Goal: Task Accomplishment & Management: Manage account settings

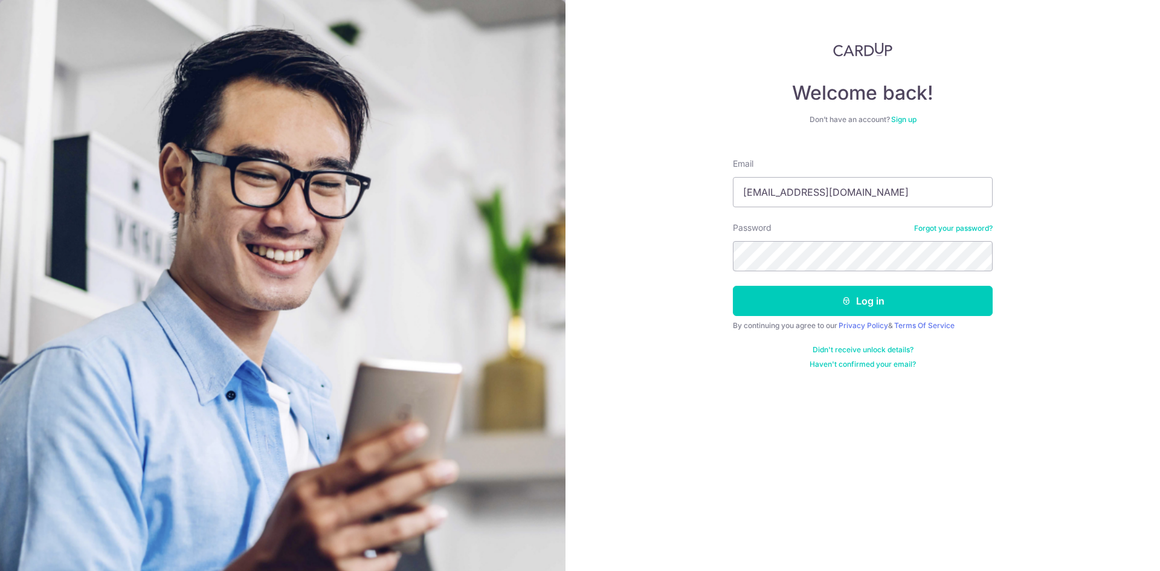
type input "[EMAIL_ADDRESS][DOMAIN_NAME]"
click at [733, 286] on button "Log in" at bounding box center [863, 301] width 260 height 30
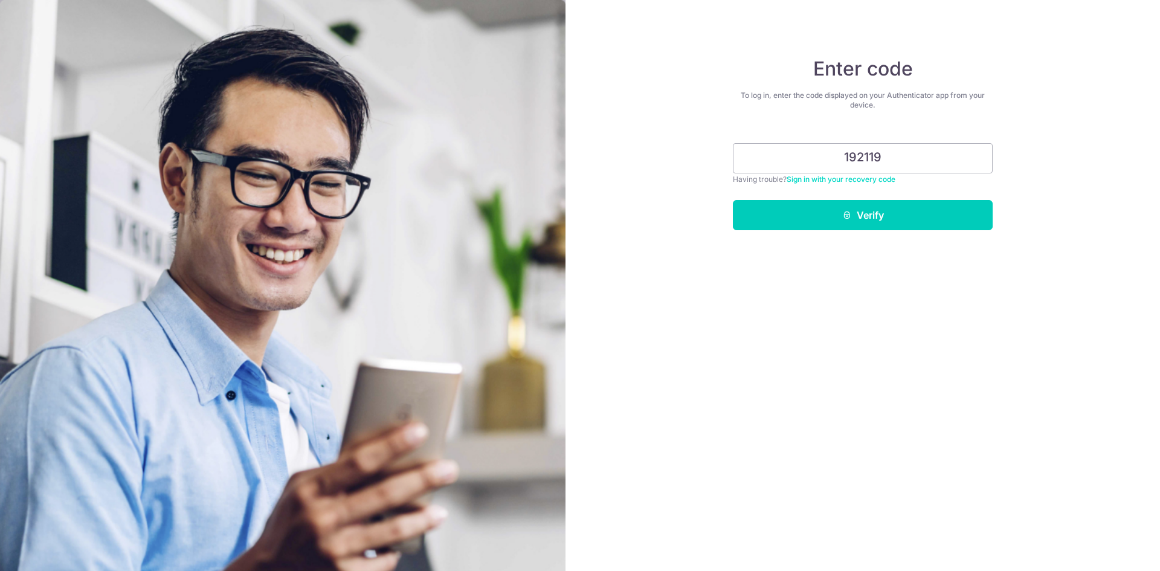
type input "192119"
click at [733, 200] on button "Verify" at bounding box center [863, 215] width 260 height 30
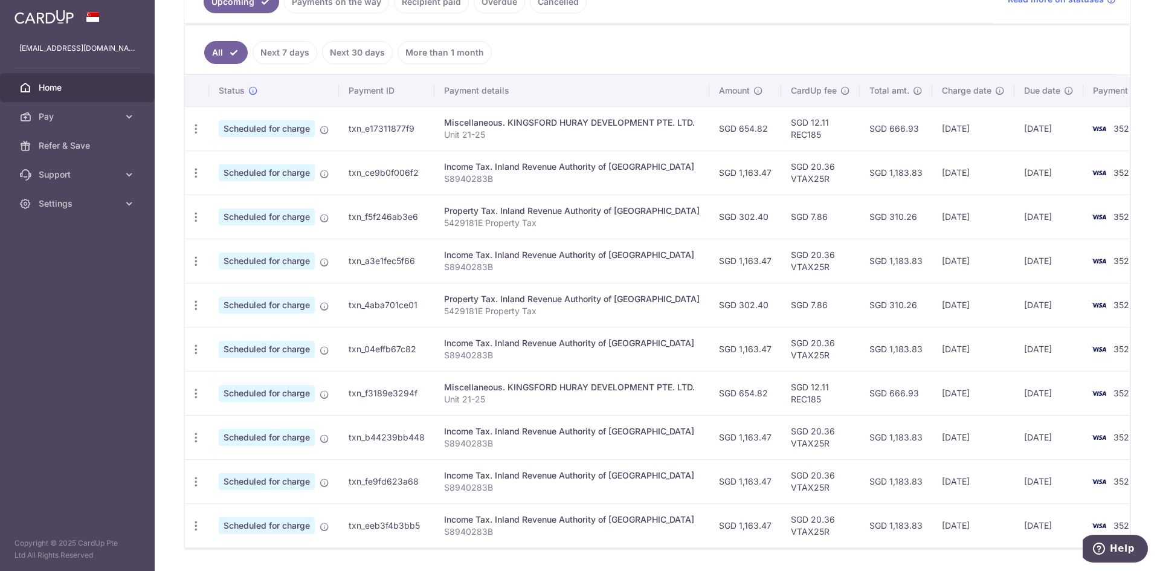
scroll to position [280, 0]
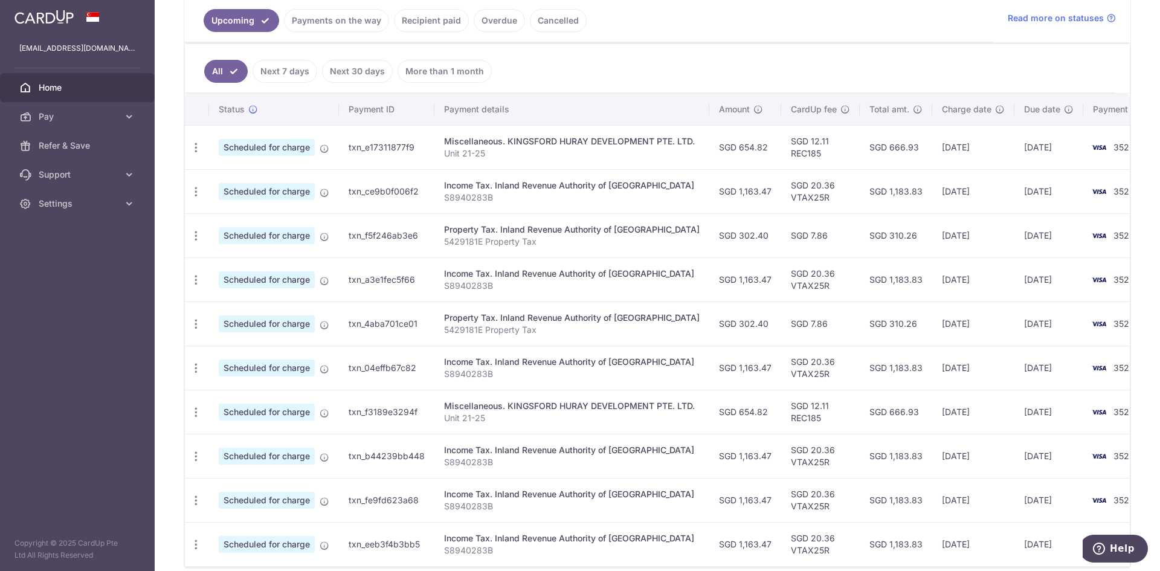
drag, startPoint x: 76, startPoint y: 118, endPoint x: 827, endPoint y: 18, distance: 757.8
click at [803, 28] on main "[EMAIL_ADDRESS][DOMAIN_NAME] Home Pay Payments Recipients Cards Refer & Save Su…" at bounding box center [580, 285] width 1160 height 571
